Goal: Check status: Check status

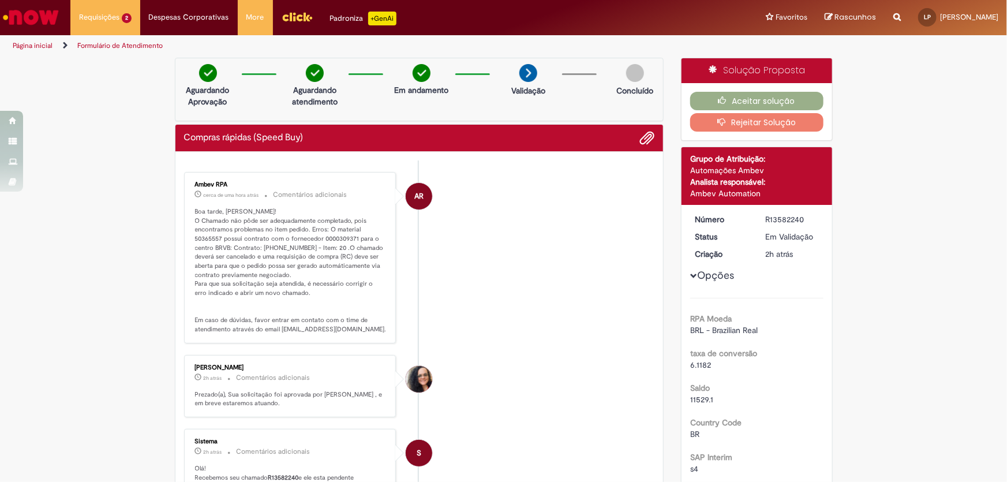
drag, startPoint x: 186, startPoint y: 179, endPoint x: 267, endPoint y: 269, distance: 121.0
click at [264, 268] on div "Ambev RPA cerca de uma hora atrás cerca de uma hora atrás Comentários adicionai…" at bounding box center [290, 257] width 205 height 164
click at [267, 269] on p "Boa tarde, [PERSON_NAME]! O Chamado não pôde ser adequadamente completado, pois…" at bounding box center [291, 270] width 192 height 127
click at [346, 240] on p "Boa tarde, [PERSON_NAME]! O Chamado não pôde ser adequadamente completado, pois…" at bounding box center [291, 270] width 192 height 127
drag, startPoint x: 320, startPoint y: 238, endPoint x: 352, endPoint y: 237, distance: 32.4
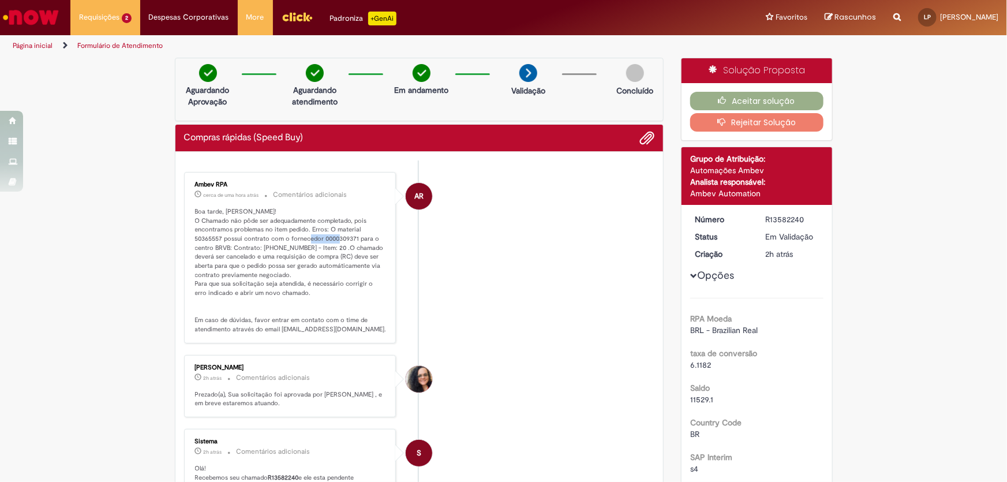
click at [352, 237] on p "Boa tarde, [PERSON_NAME]! O Chamado não pôde ser adequadamente completado, pois…" at bounding box center [291, 270] width 192 height 127
click at [353, 237] on p "Boa tarde, [PERSON_NAME]! O Chamado não pôde ser adequadamente completado, pois…" at bounding box center [291, 270] width 192 height 127
drag, startPoint x: 353, startPoint y: 237, endPoint x: 334, endPoint y: 238, distance: 19.7
click at [334, 238] on p "Boa tarde, [PERSON_NAME]! O Chamado não pôde ser adequadamente completado, pois…" at bounding box center [291, 270] width 192 height 127
copy p "309371"
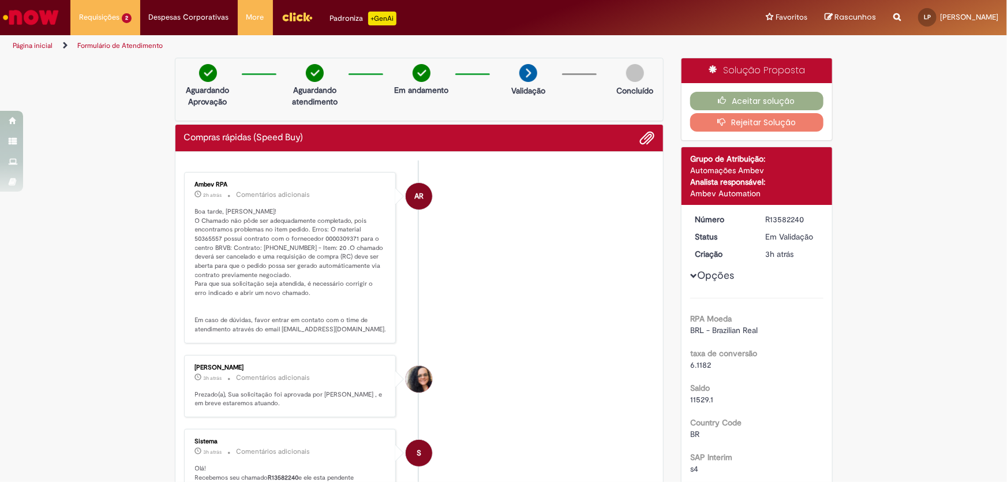
click at [246, 181] on div "Ambev RPA 2h atrás 2 horas atrás Comentários adicionais Boa tarde, Leonardo! O …" at bounding box center [290, 257] width 205 height 164
click at [50, 24] on img "Ir para a Homepage" at bounding box center [30, 17] width 59 height 23
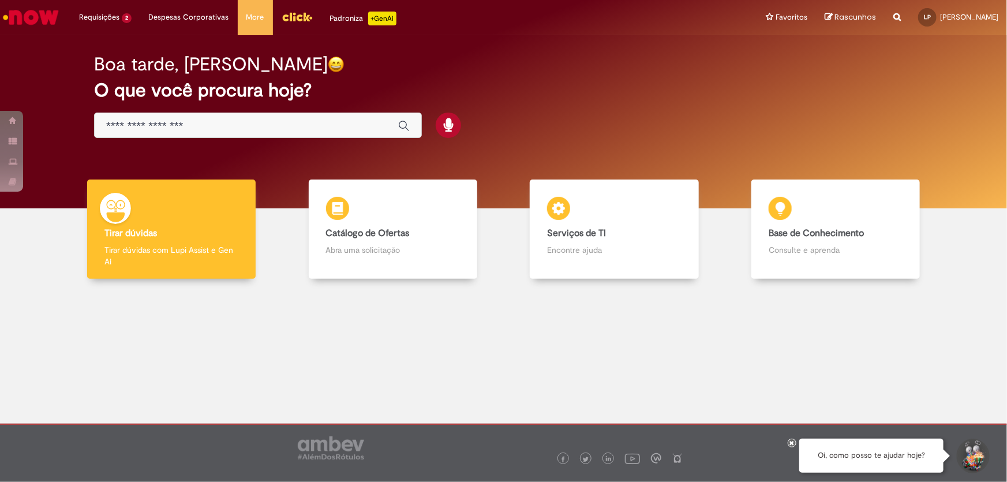
click at [950, 117] on div "Boa tarde, [PERSON_NAME] O que você procura hoje?" at bounding box center [504, 121] width 990 height 173
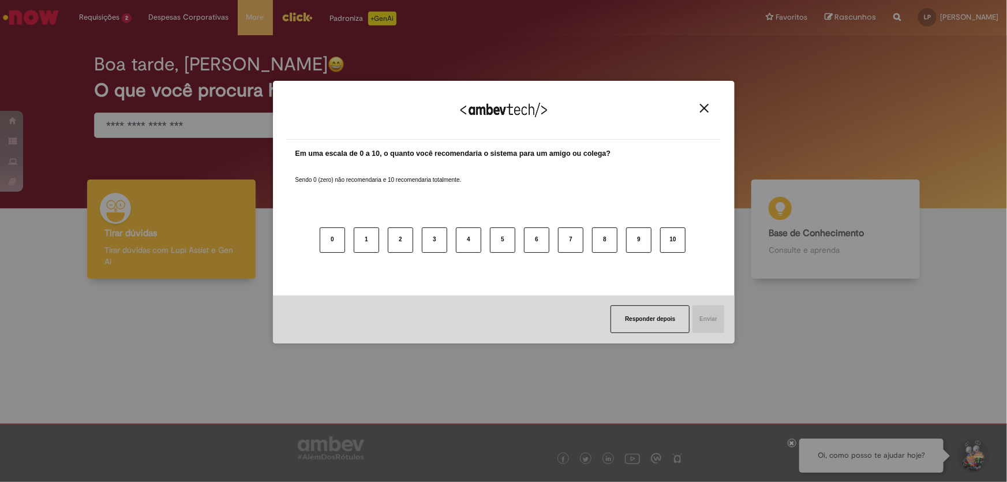
click at [704, 115] on div "Agradecemos seu feedback!" at bounding box center [504, 117] width 434 height 45
click at [705, 110] on img "Close" at bounding box center [704, 108] width 9 height 9
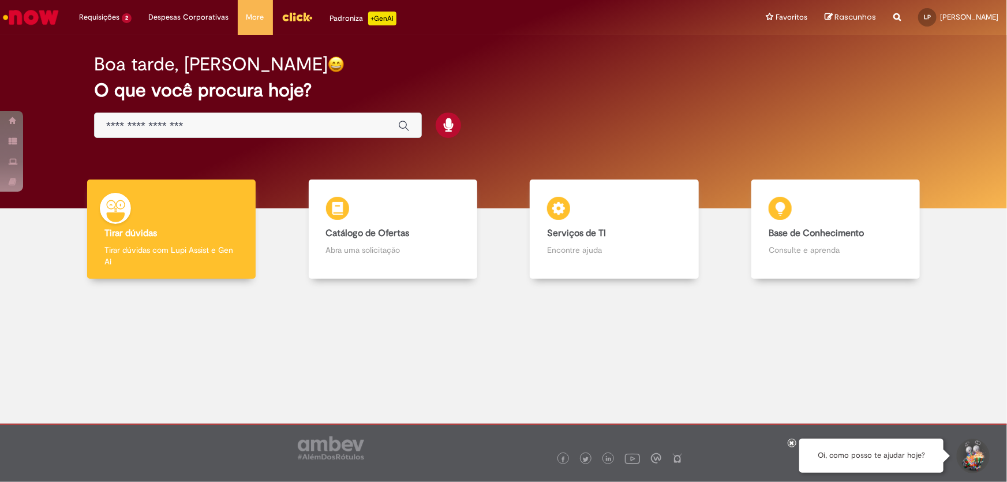
click at [793, 443] on icon at bounding box center [792, 443] width 5 height 6
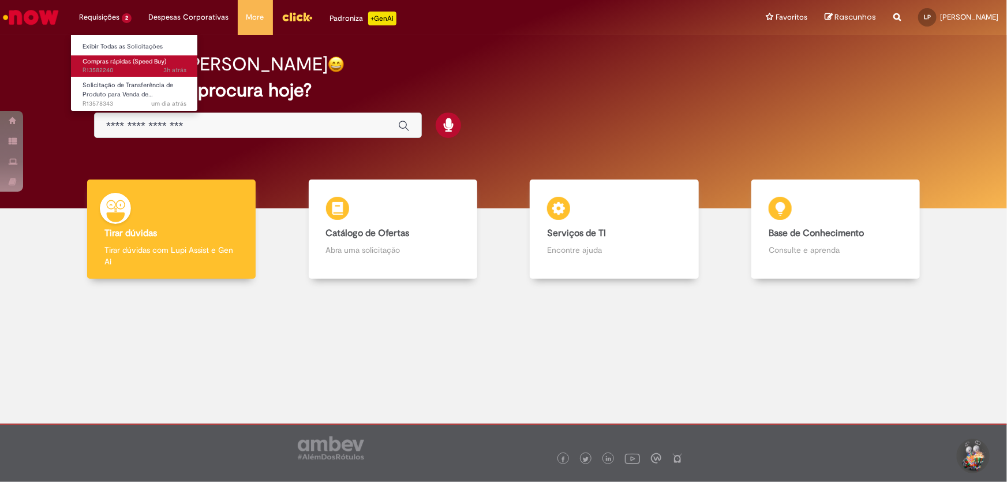
click at [137, 62] on span "Compras rápidas (Speed Buy)" at bounding box center [125, 61] width 84 height 9
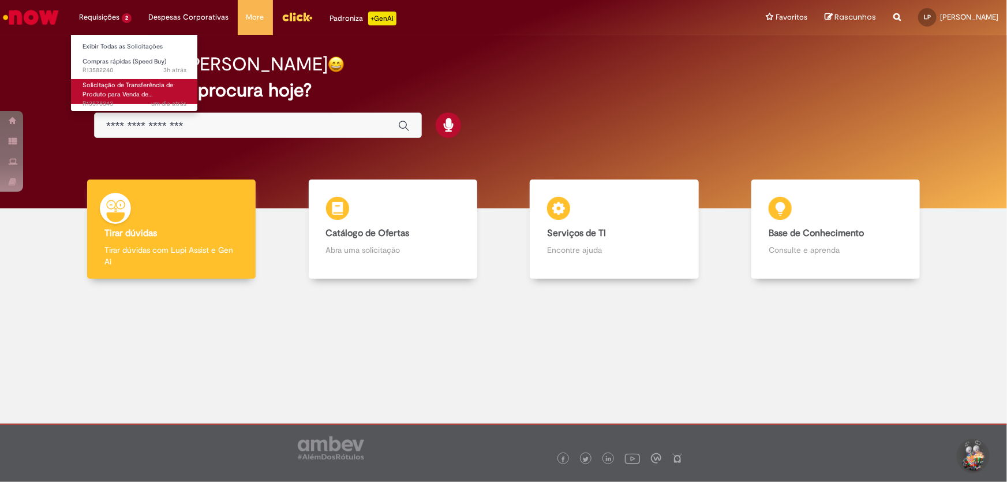
click at [141, 91] on span "Solicitação de Transferência de Produto para Venda de…" at bounding box center [128, 90] width 91 height 18
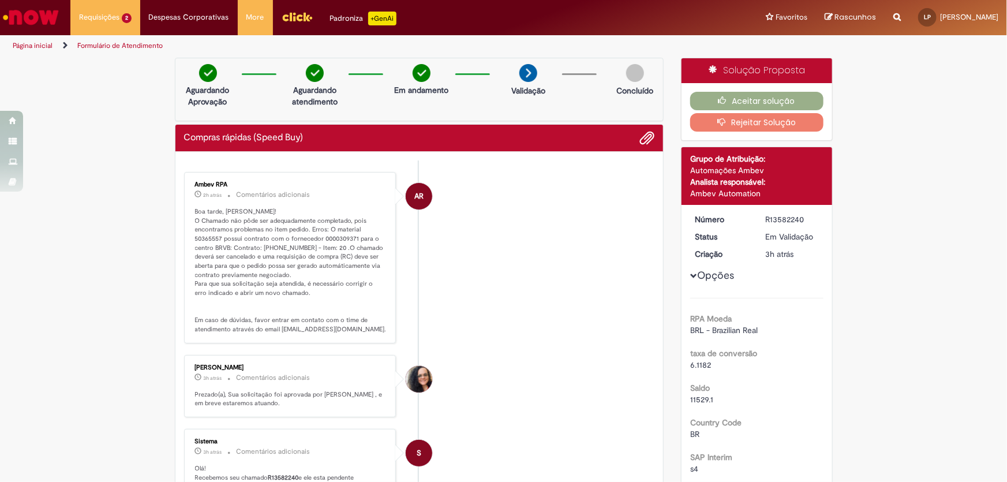
click at [24, 17] on img "Ir para a Homepage" at bounding box center [30, 17] width 59 height 23
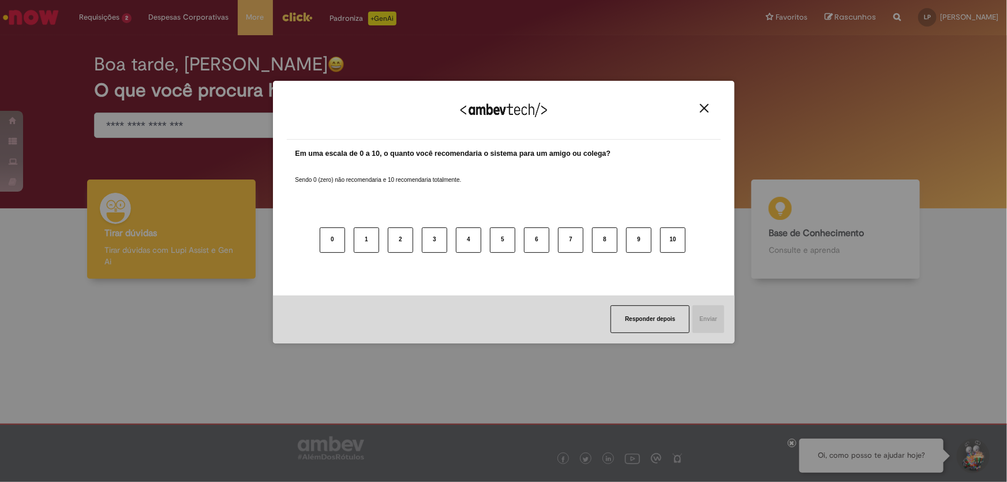
click at [696, 108] on button "Close" at bounding box center [704, 108] width 16 height 10
